Goal: Transaction & Acquisition: Purchase product/service

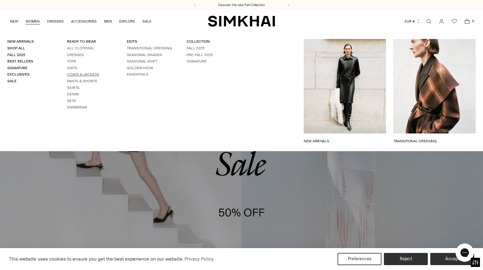
click at [89, 74] on link "Coats & Jackets" at bounding box center [83, 74] width 32 height 4
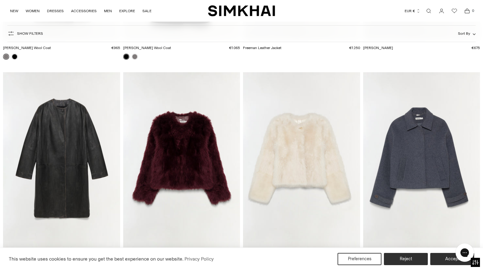
scroll to position [264, 0]
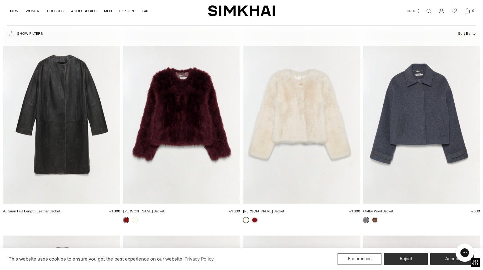
click at [0, 0] on img "Colby Wool Jacket" at bounding box center [0, 0] width 0 height 0
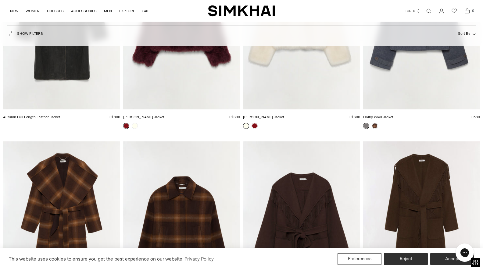
scroll to position [359, 0]
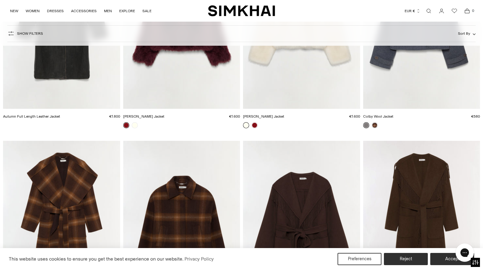
click at [0, 0] on img "Colby Wool Jacket" at bounding box center [0, 0] width 0 height 0
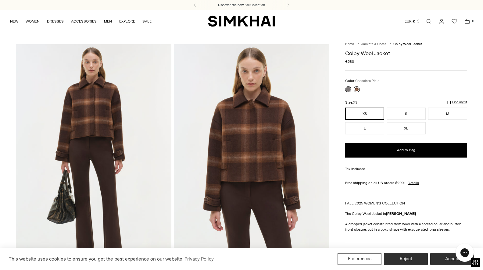
click at [357, 89] on link at bounding box center [356, 89] width 6 height 6
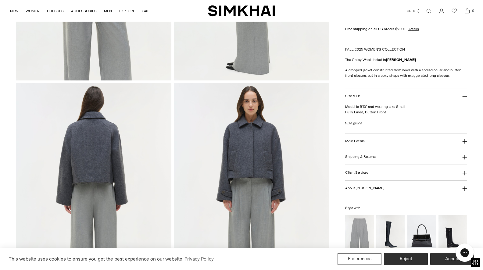
scroll to position [439, 0]
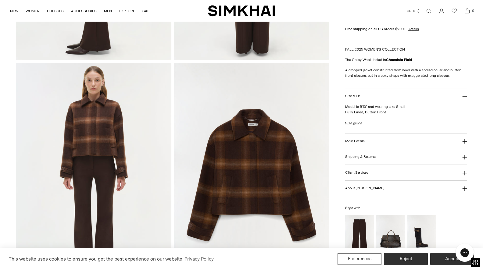
scroll to position [473, 0]
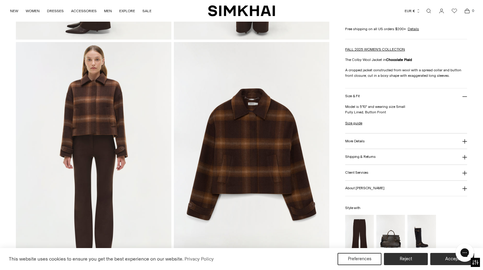
click at [368, 139] on button "More Details" at bounding box center [406, 141] width 122 height 16
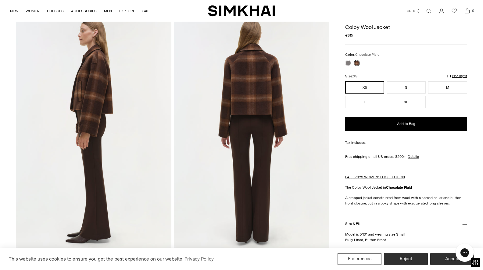
scroll to position [266, 0]
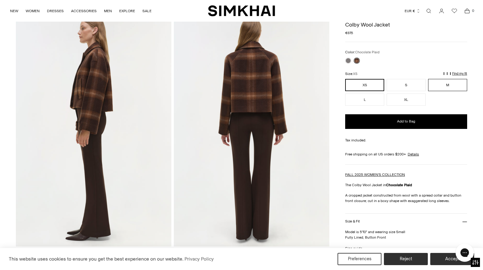
click at [449, 82] on button "M" at bounding box center [447, 85] width 39 height 12
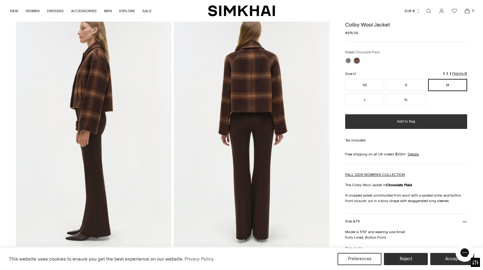
click at [390, 123] on button "Add to Bag" at bounding box center [406, 121] width 122 height 15
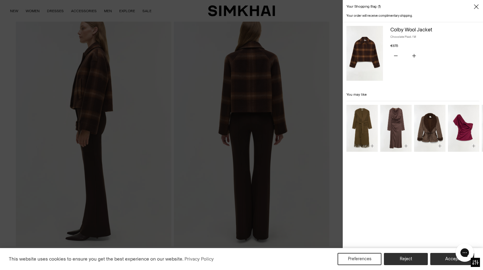
click at [474, 7] on icon "Close" at bounding box center [476, 7] width 5 height 6
